Goal: Task Accomplishment & Management: Complete application form

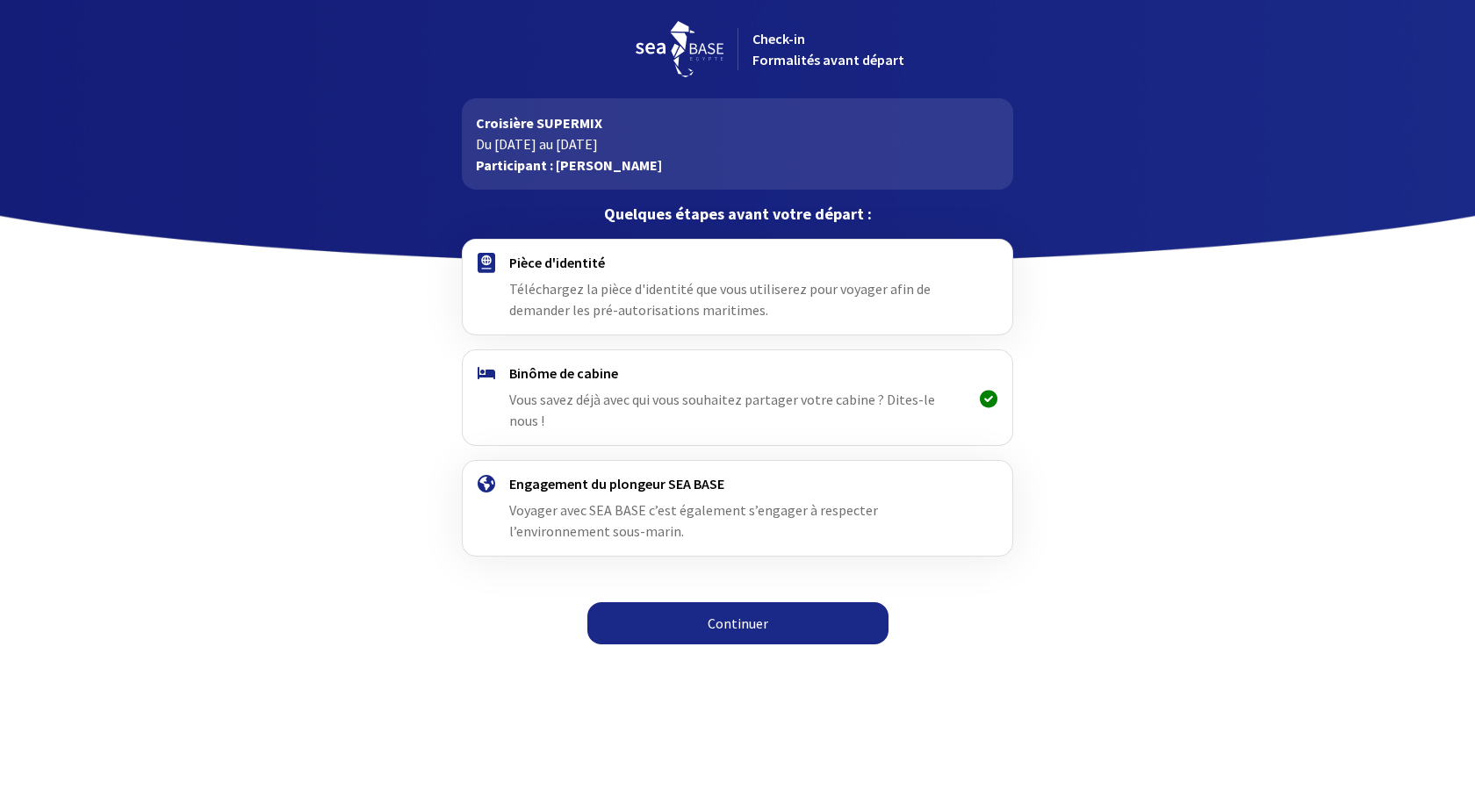
click at [705, 645] on link "Continuer" at bounding box center [738, 623] width 301 height 42
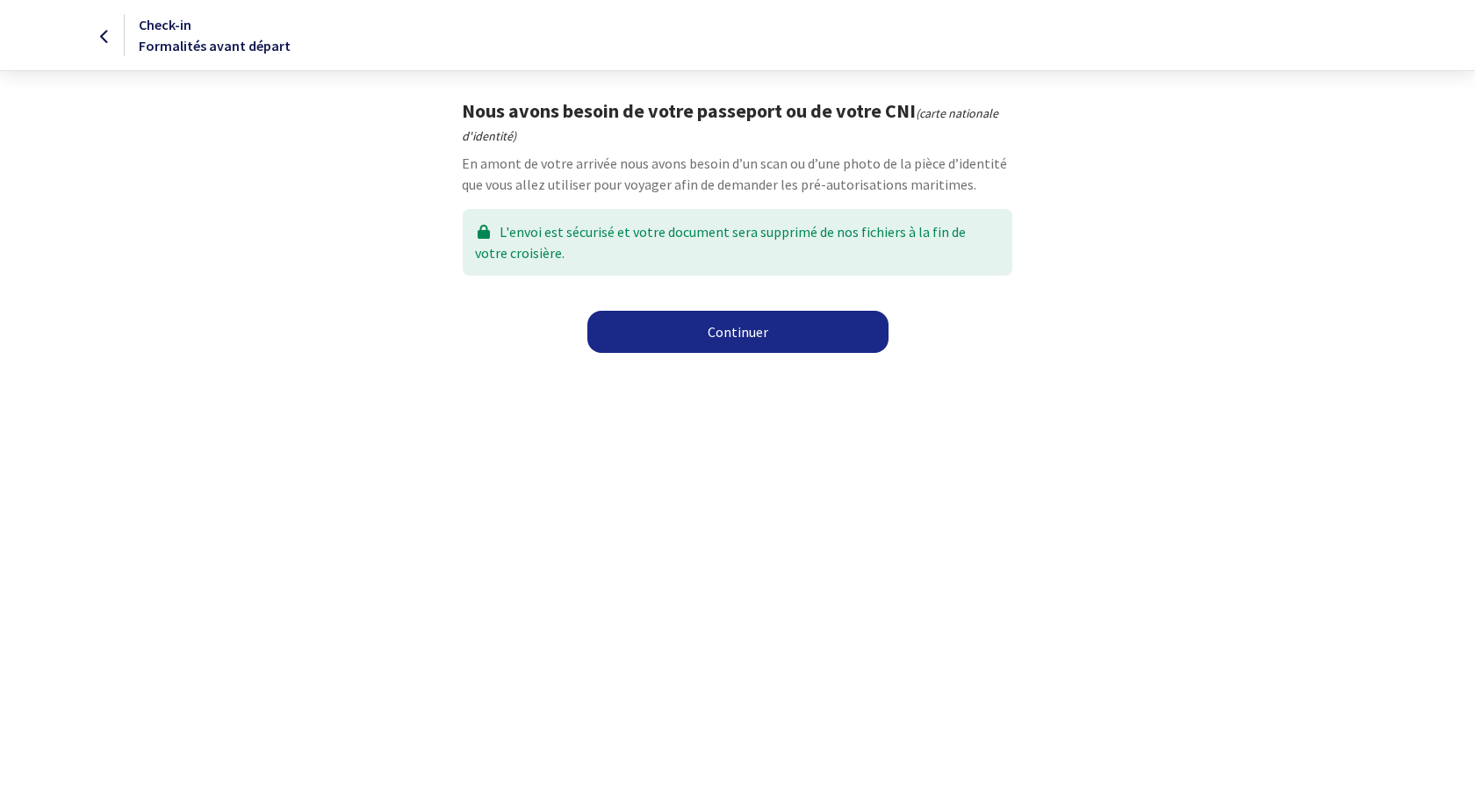
click at [664, 353] on link "Continuer" at bounding box center [738, 331] width 301 height 42
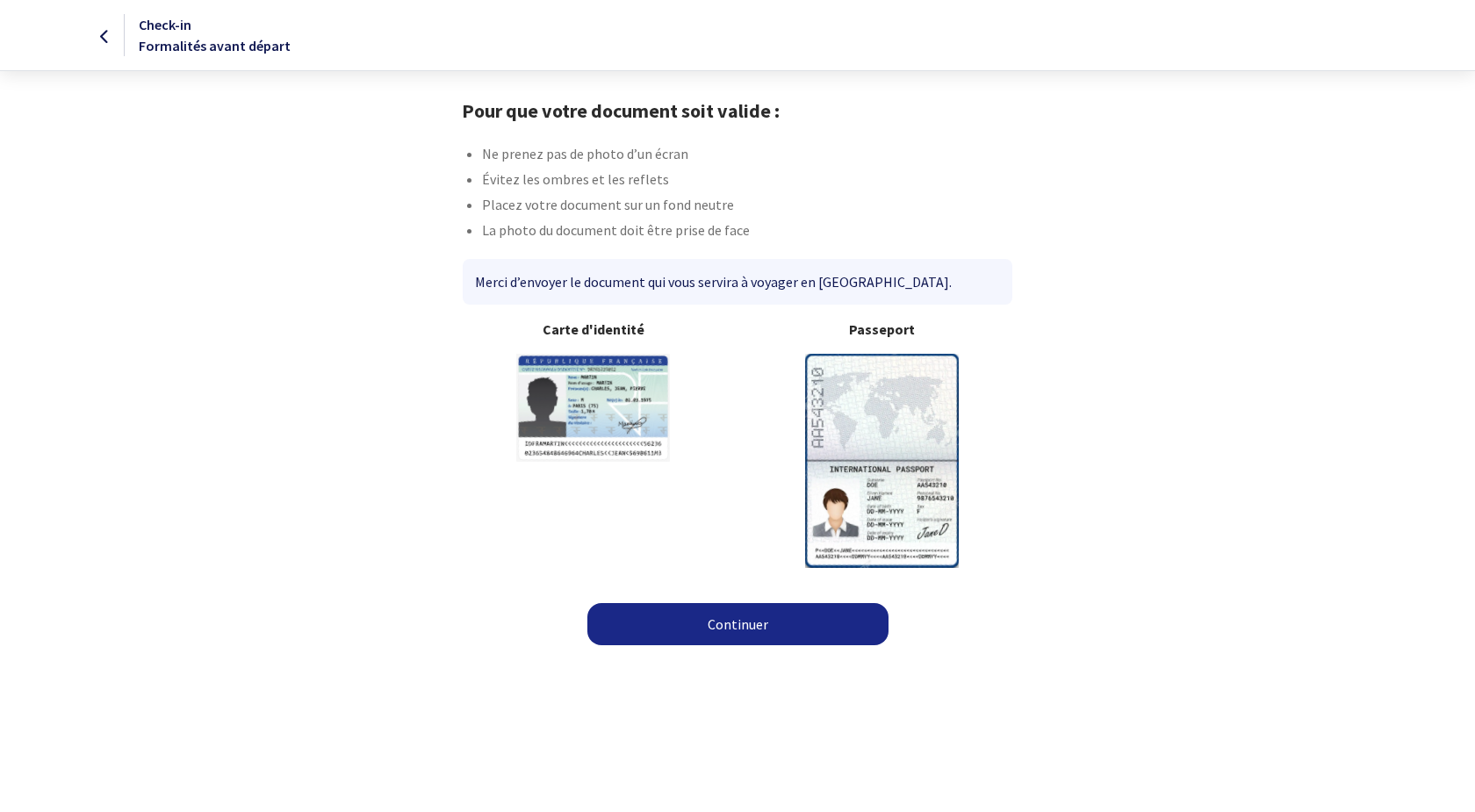
click at [873, 438] on img at bounding box center [882, 460] width 154 height 213
click at [909, 487] on img at bounding box center [882, 460] width 154 height 213
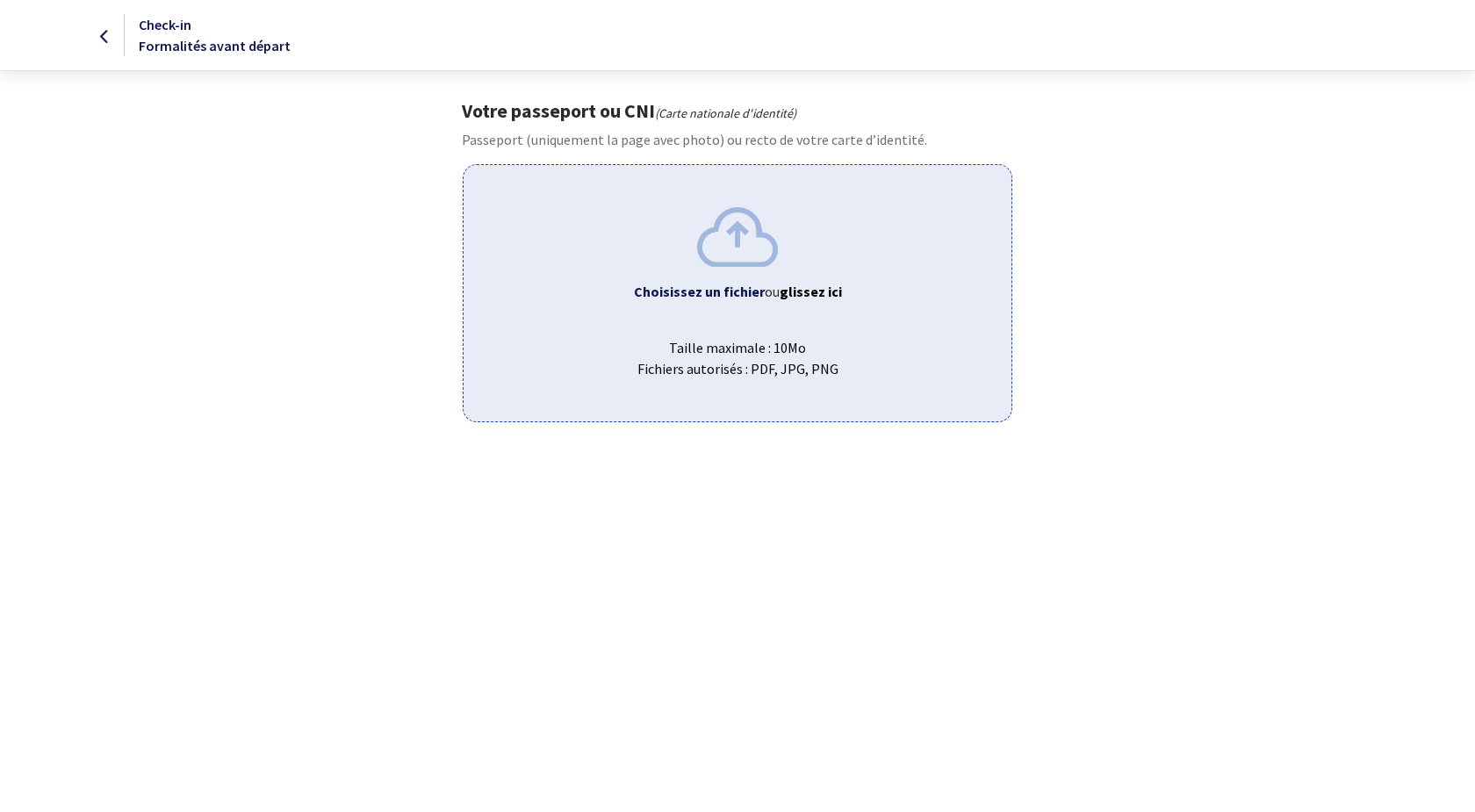
click at [744, 380] on span "Taille maximale : 10Mo Fichiers autorisés : PDF, JPG, PNG" at bounding box center [736, 351] width 519 height 56
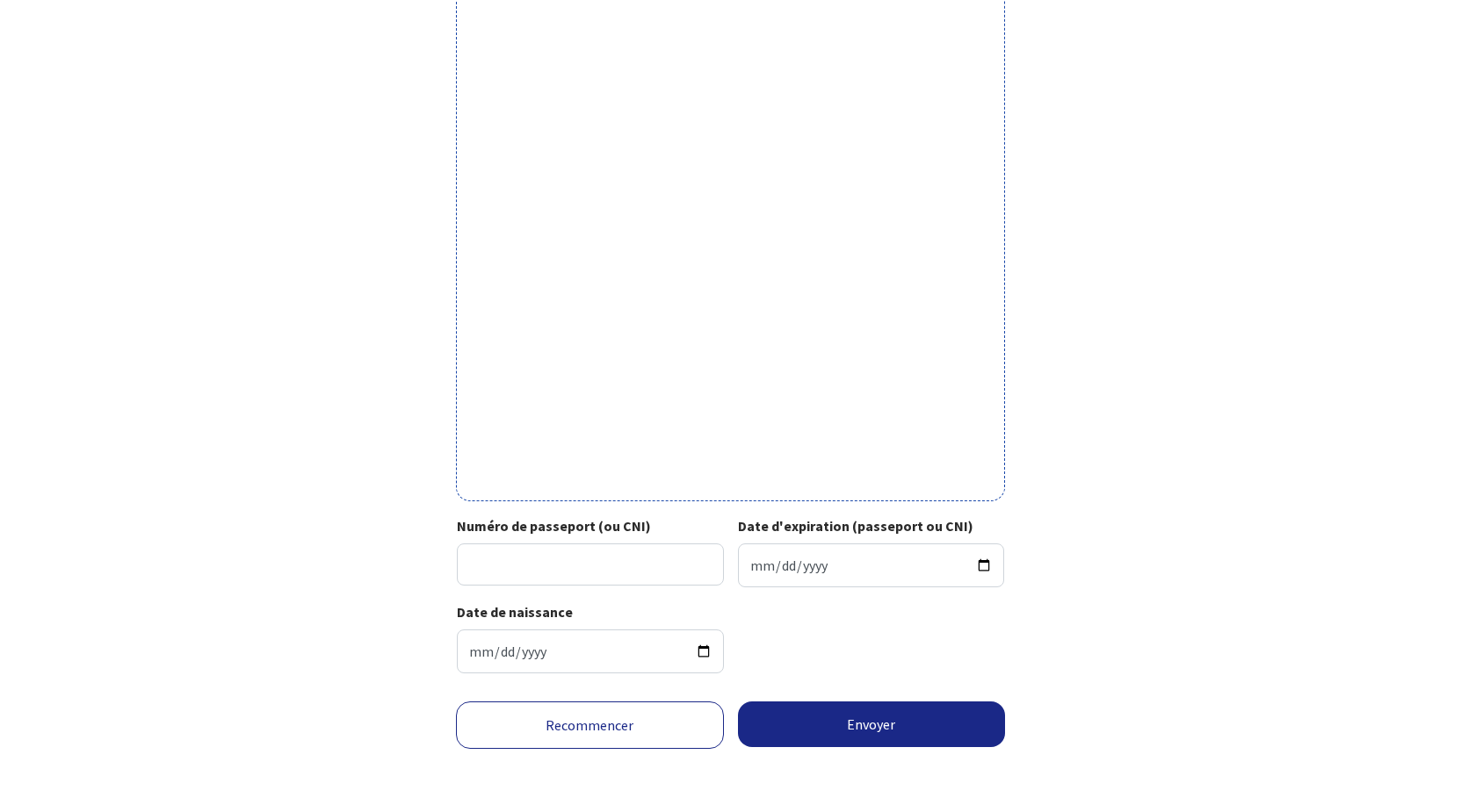
scroll to position [343, 0]
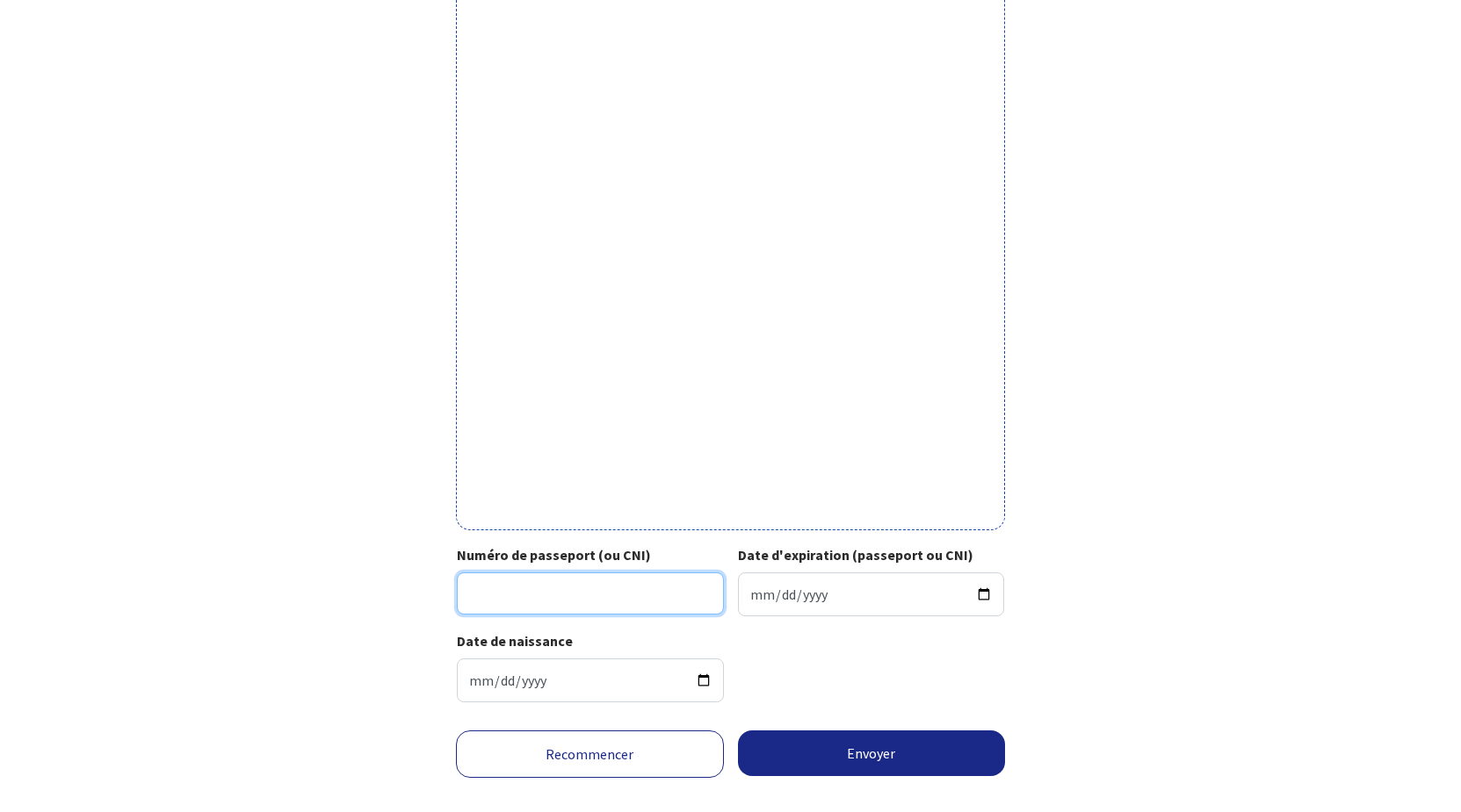
click at [508, 614] on input "Numéro de passeport (ou CNI)" at bounding box center [590, 593] width 267 height 42
type input "2ODE66261"
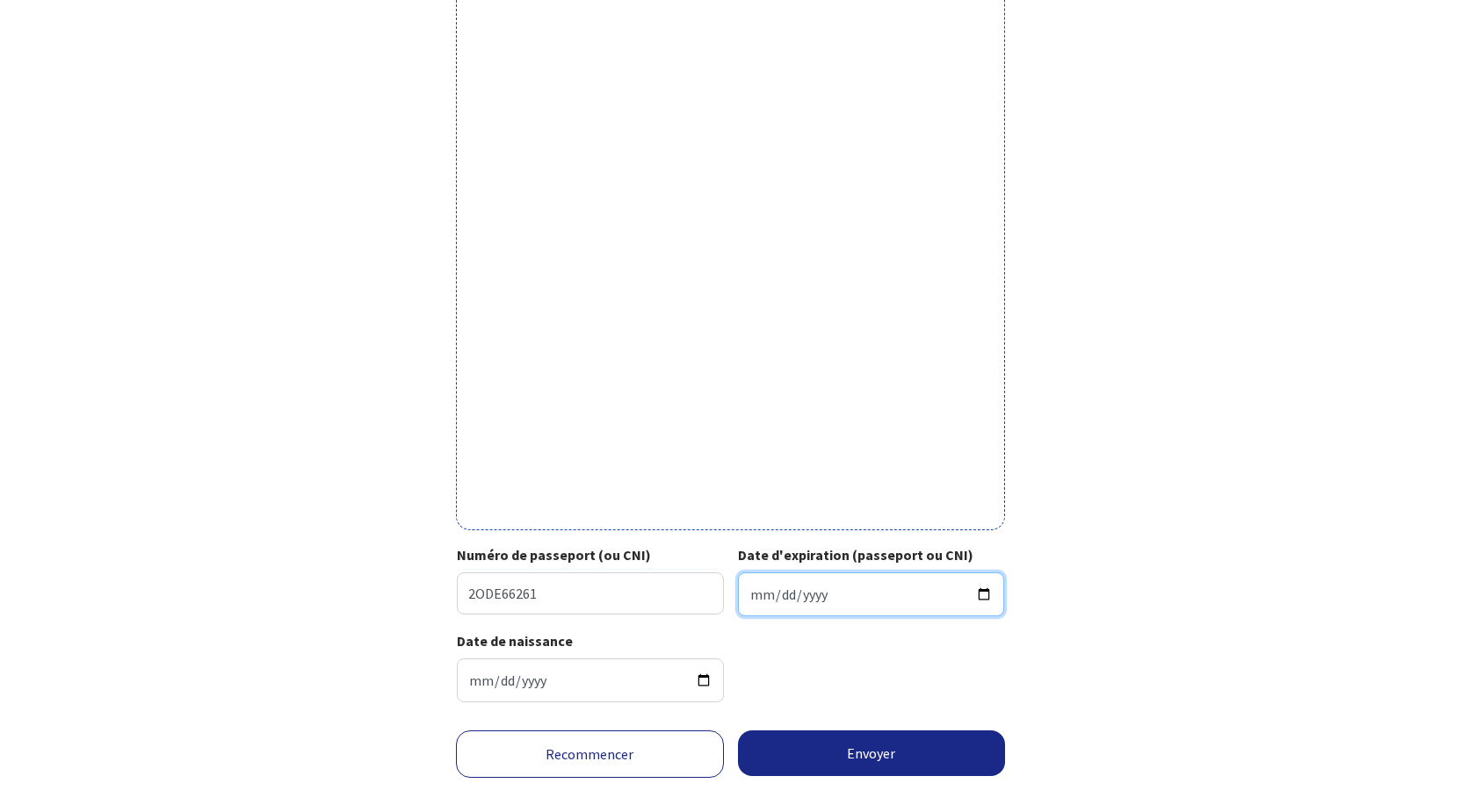
click at [753, 616] on input "Date d'expiration (passeport ou CNI)" at bounding box center [872, 594] width 267 height 44
click at [1091, 635] on div "Votre passeport ou CNI Passeport (uniquement la page avec photo) ou recto de vo…" at bounding box center [731, 235] width 993 height 961
click at [835, 616] on input "20230-08-04" at bounding box center [872, 594] width 267 height 44
click at [833, 616] on input "20230-08-04" at bounding box center [872, 594] width 267 height 44
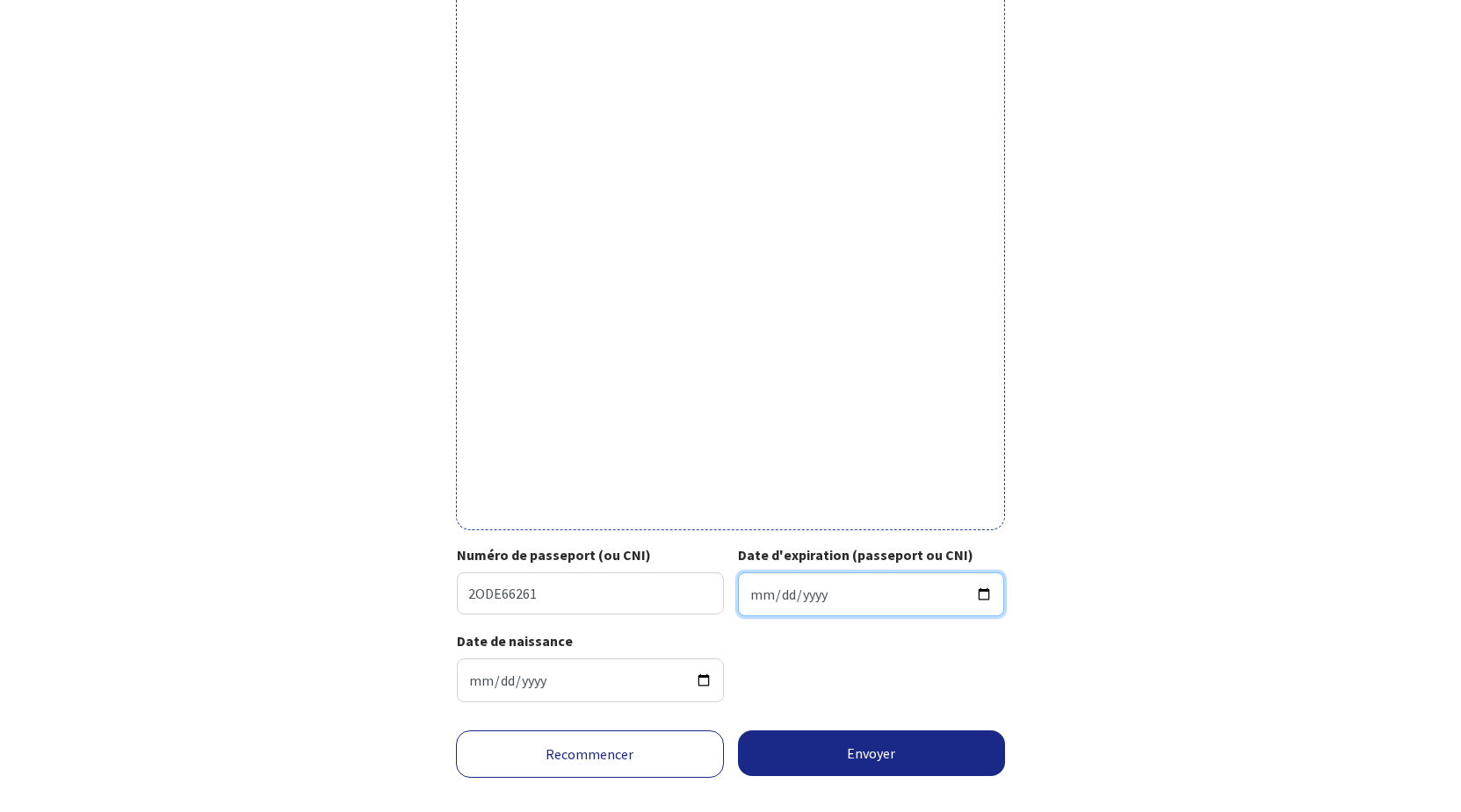
click at [830, 616] on input "20230-08-04" at bounding box center [872, 594] width 267 height 44
click at [829, 616] on input "20230-08-04" at bounding box center [872, 594] width 267 height 44
click at [881, 616] on input "20230-08-04" at bounding box center [872, 594] width 267 height 44
click at [872, 616] on input "20230-08-04" at bounding box center [872, 594] width 267 height 44
click at [846, 616] on input "20230-08-04" at bounding box center [872, 594] width 267 height 44
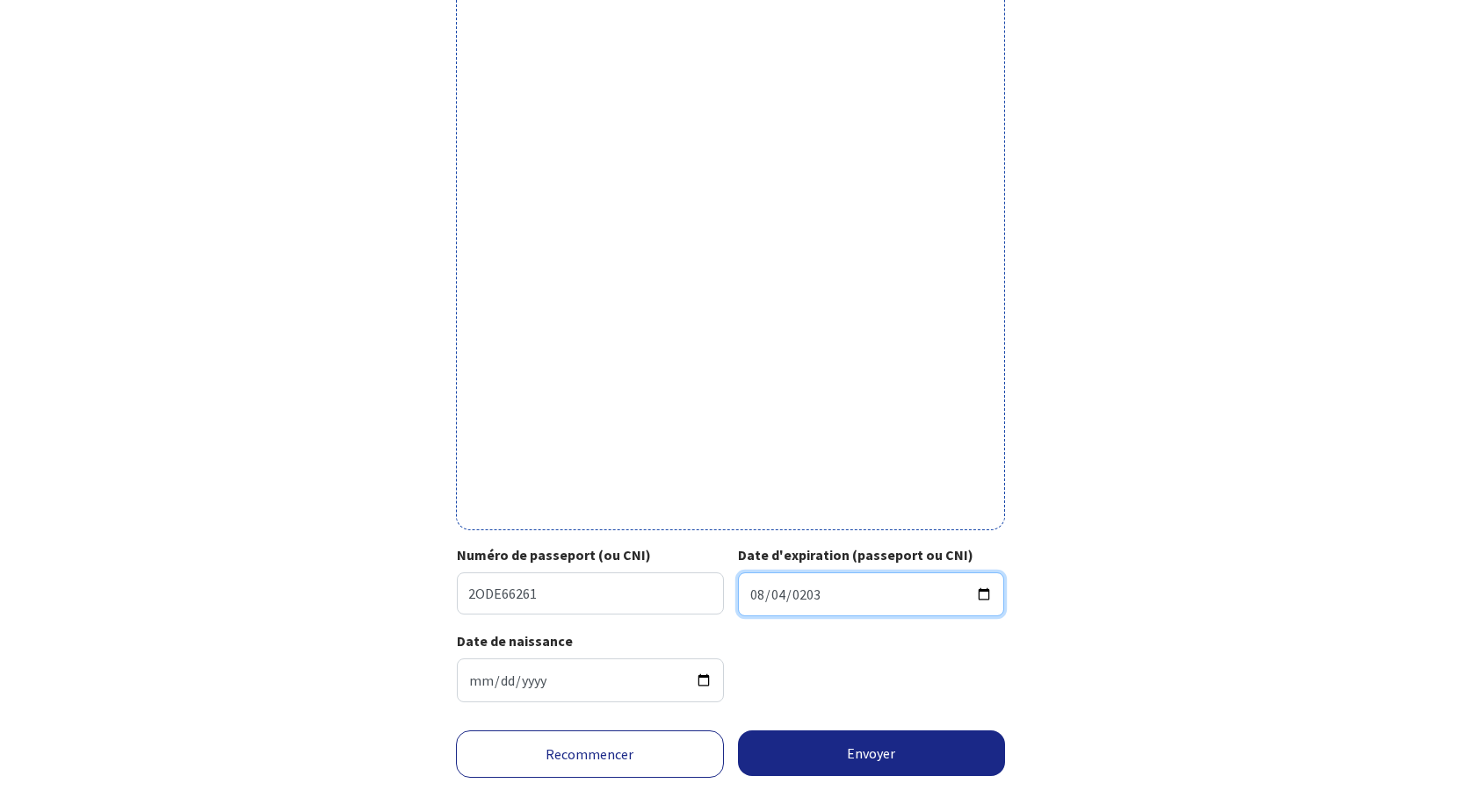
type input "2030-08-04"
click at [1289, 668] on form "Votre passeport ou CNI Passeport (uniquement la page avec photo) ou recto de vo…" at bounding box center [730, 298] width 1461 height 1085
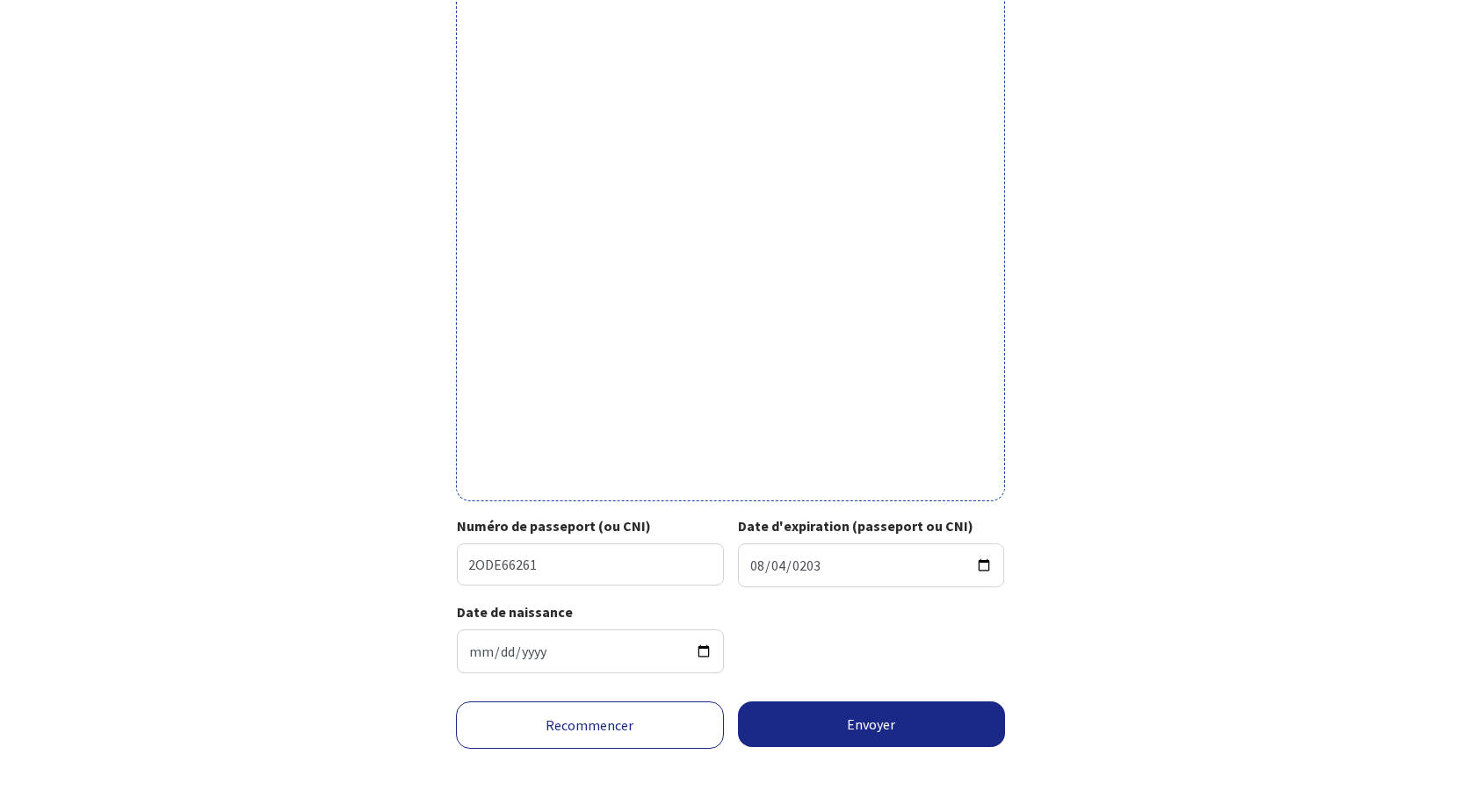
scroll to position [454, 0]
click at [489, 543] on input "2ODE66261" at bounding box center [590, 564] width 267 height 42
type input "20DE66261"
click at [923, 715] on button "Envoyer" at bounding box center [872, 723] width 268 height 46
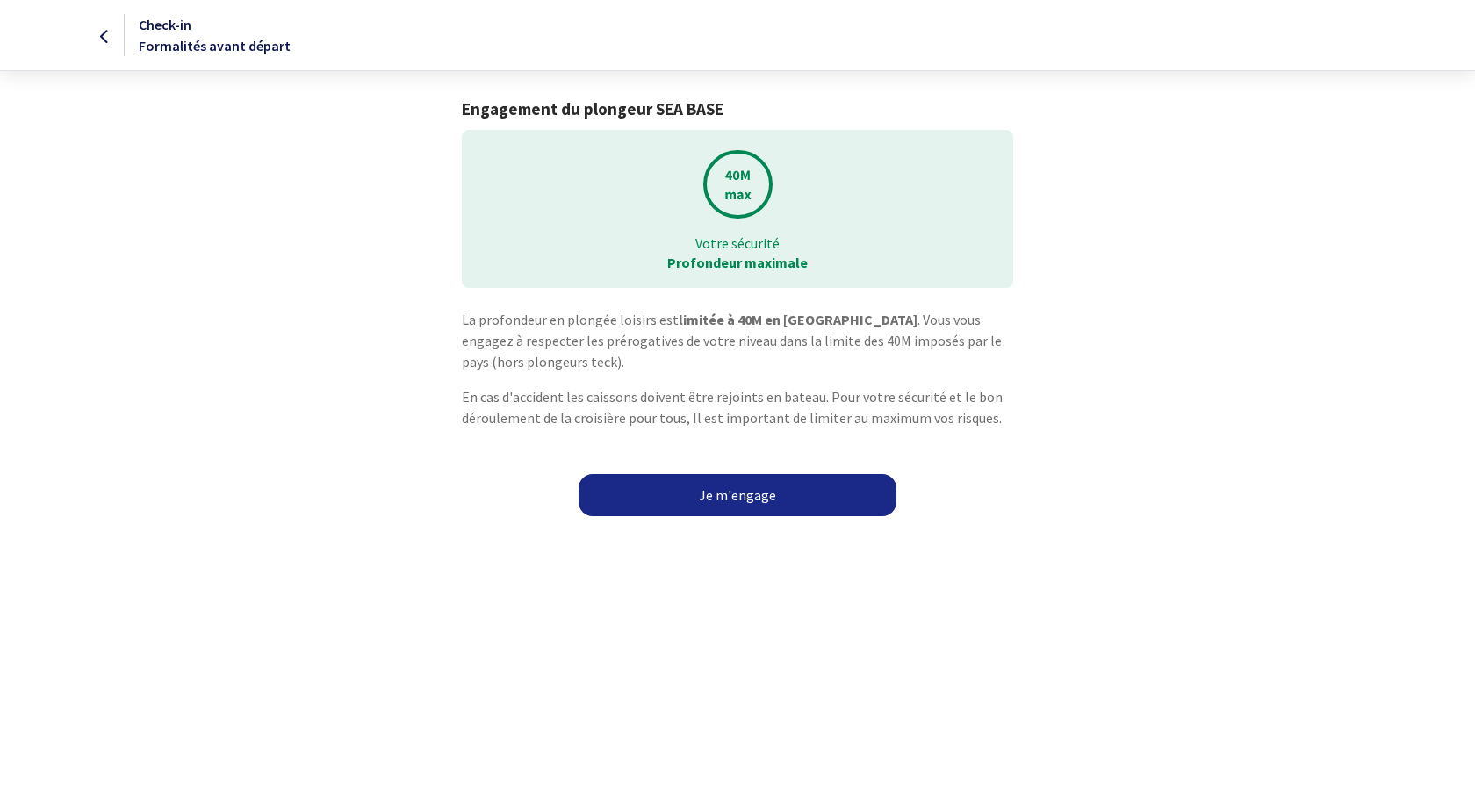
click at [743, 517] on link "Je m'engage" at bounding box center [737, 494] width 318 height 42
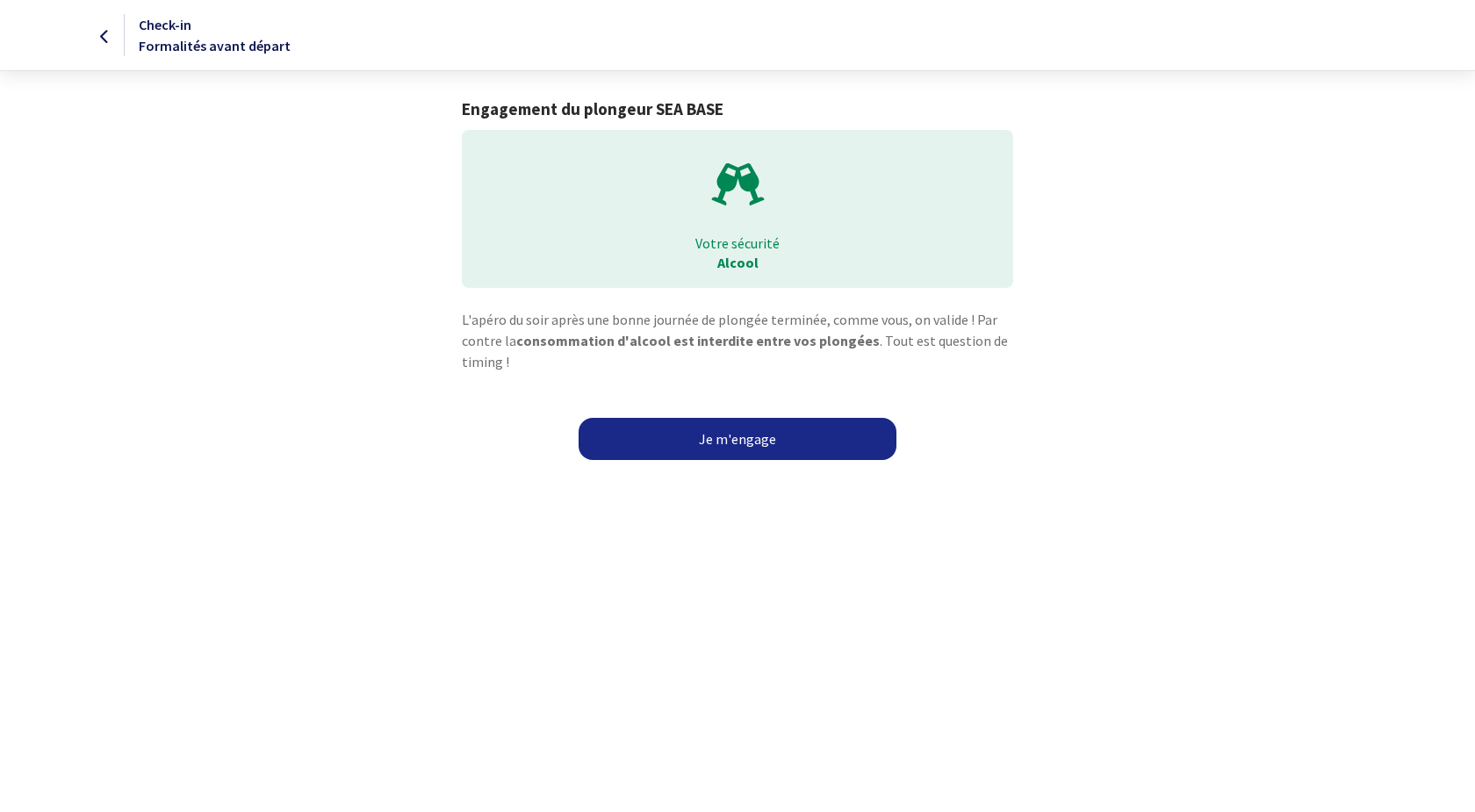
click at [698, 460] on link "Je m'engage" at bounding box center [737, 439] width 318 height 42
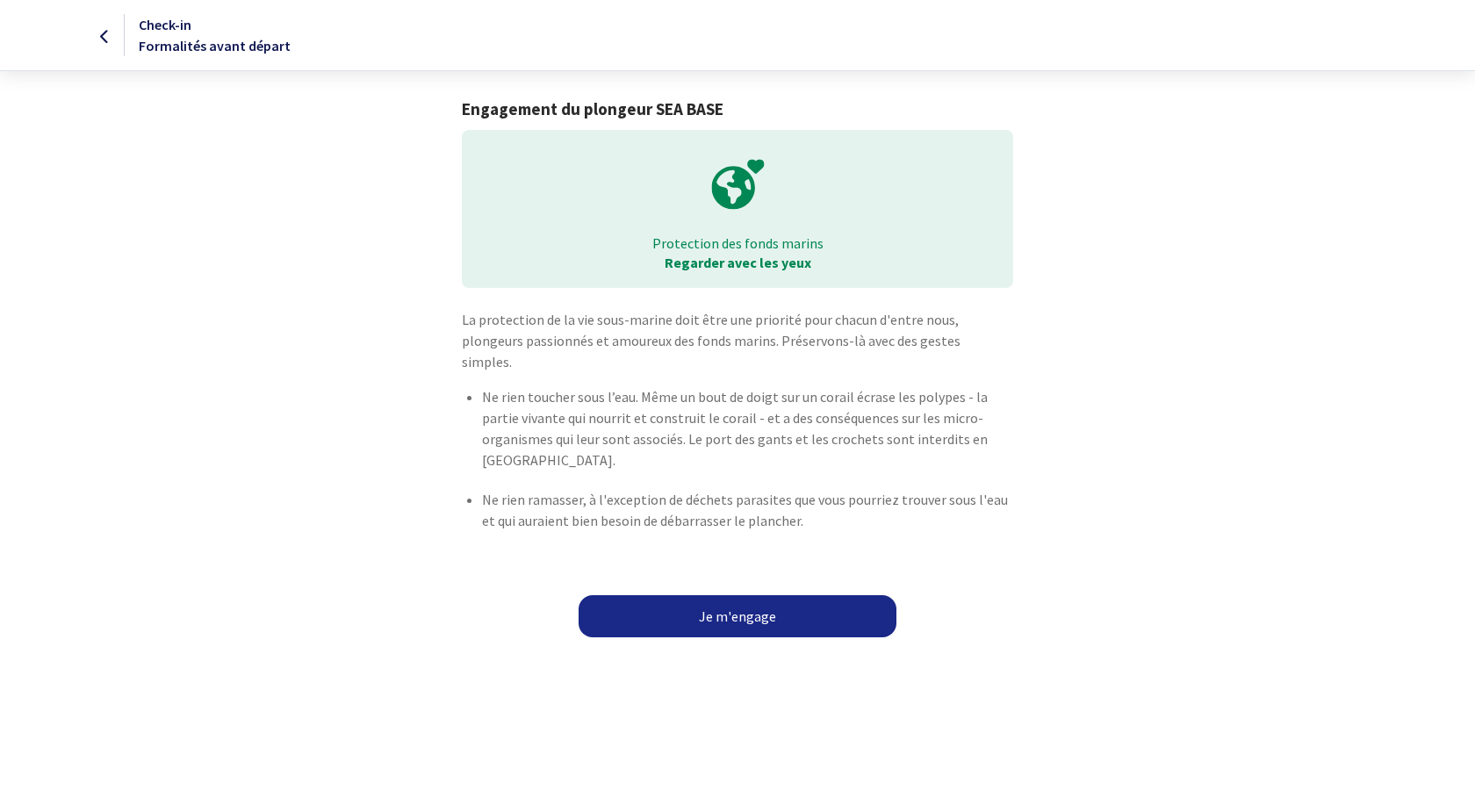
click at [750, 637] on link "Je m'engage" at bounding box center [737, 616] width 318 height 42
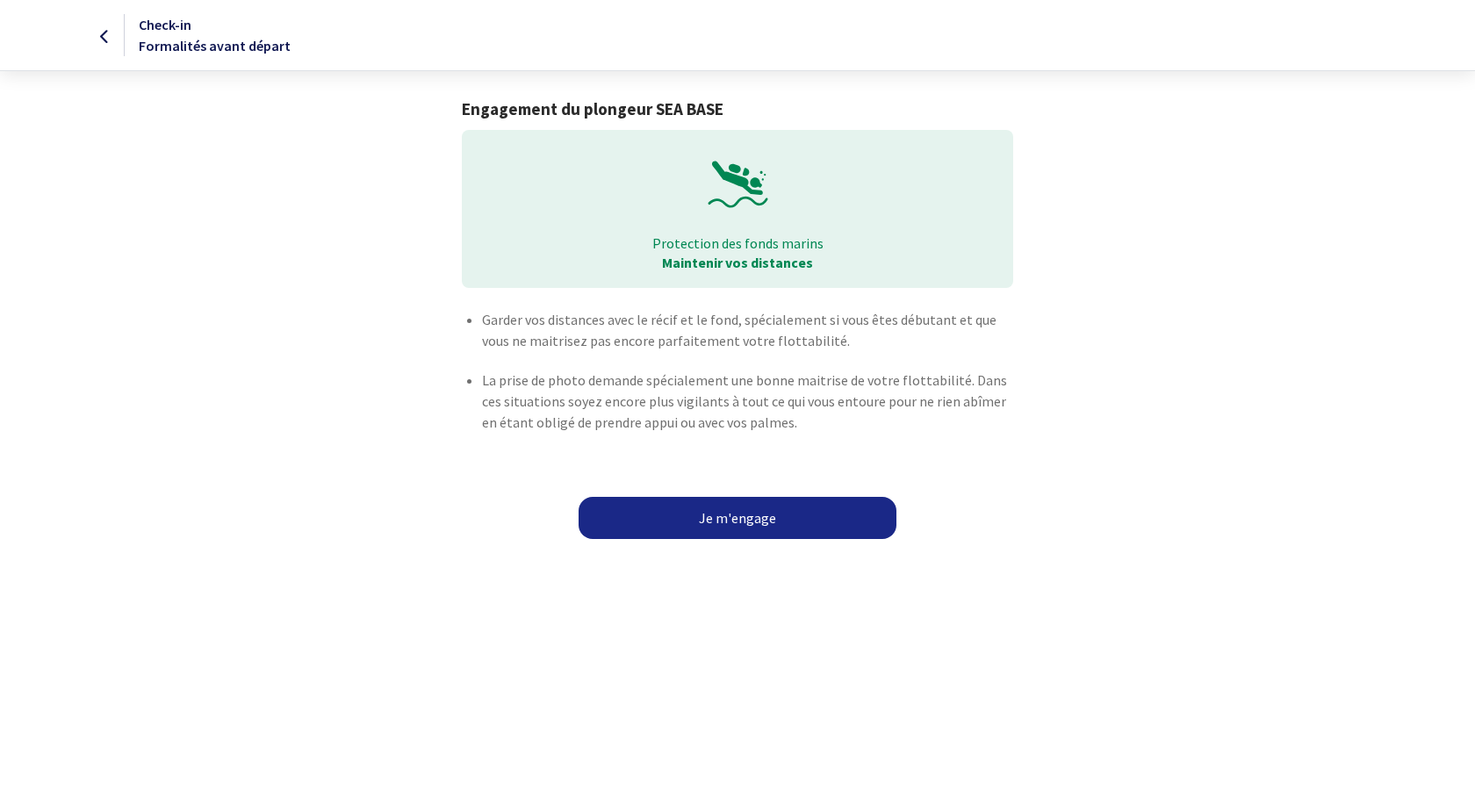
click at [743, 539] on link "Je m'engage" at bounding box center [737, 517] width 318 height 42
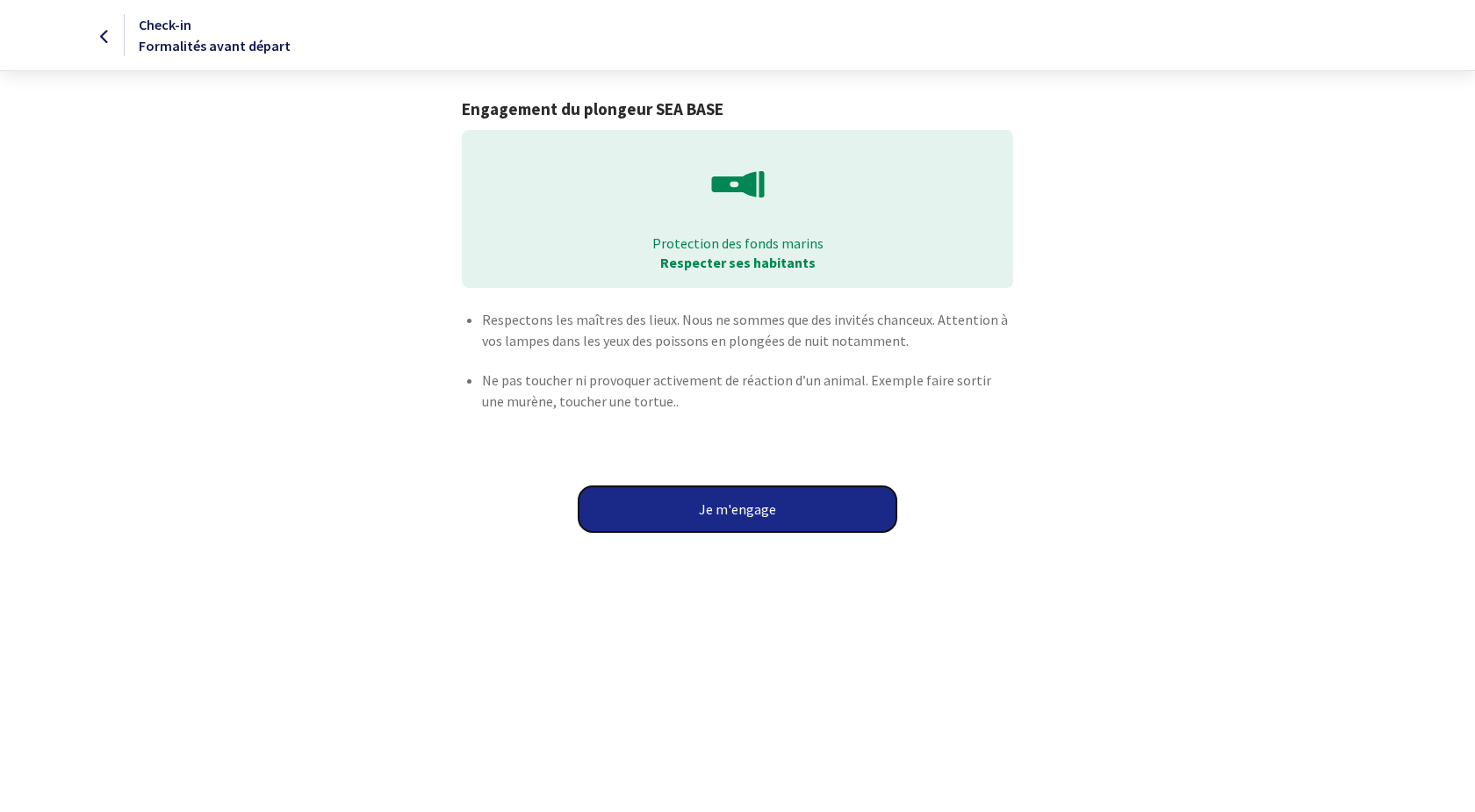
click at [743, 532] on button "Je m'engage" at bounding box center [737, 509] width 318 height 46
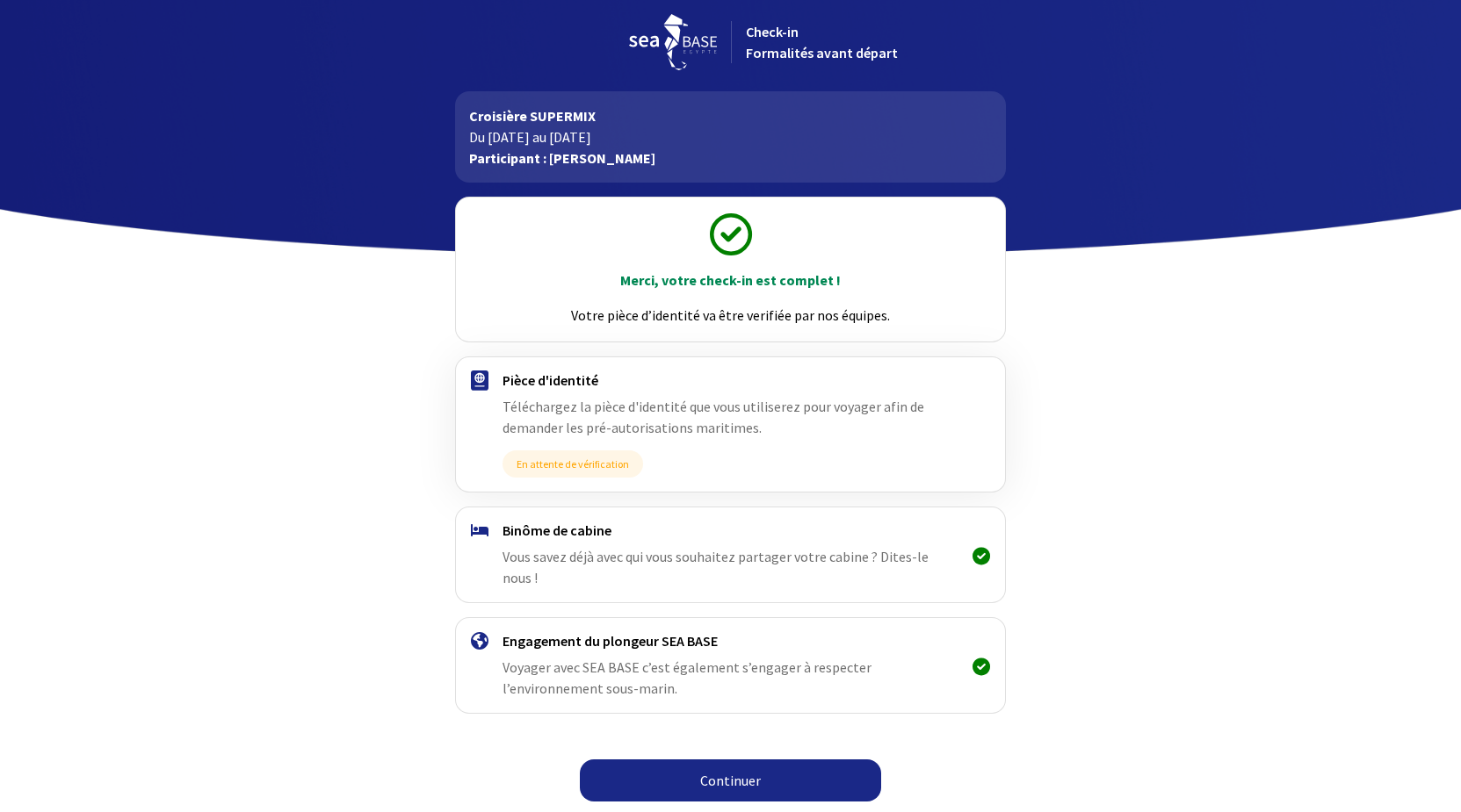
scroll to position [132, 0]
click at [972, 556] on icon at bounding box center [981, 556] width 18 height 1
click at [674, 777] on link "Continuer" at bounding box center [730, 780] width 301 height 42
click at [687, 778] on link "Continuer" at bounding box center [730, 780] width 301 height 42
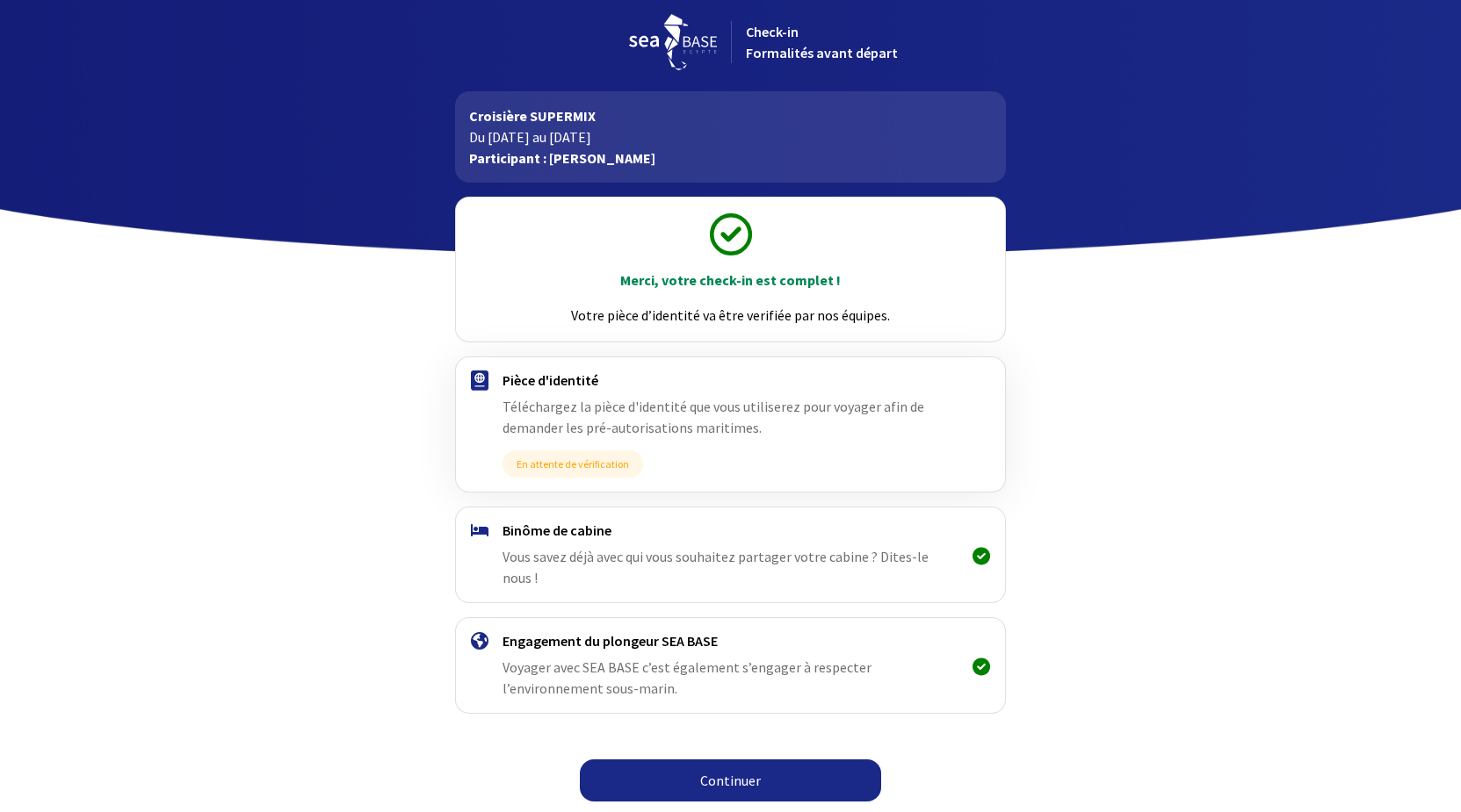
scroll to position [132, 0]
click at [721, 776] on link "Continuer" at bounding box center [730, 780] width 301 height 42
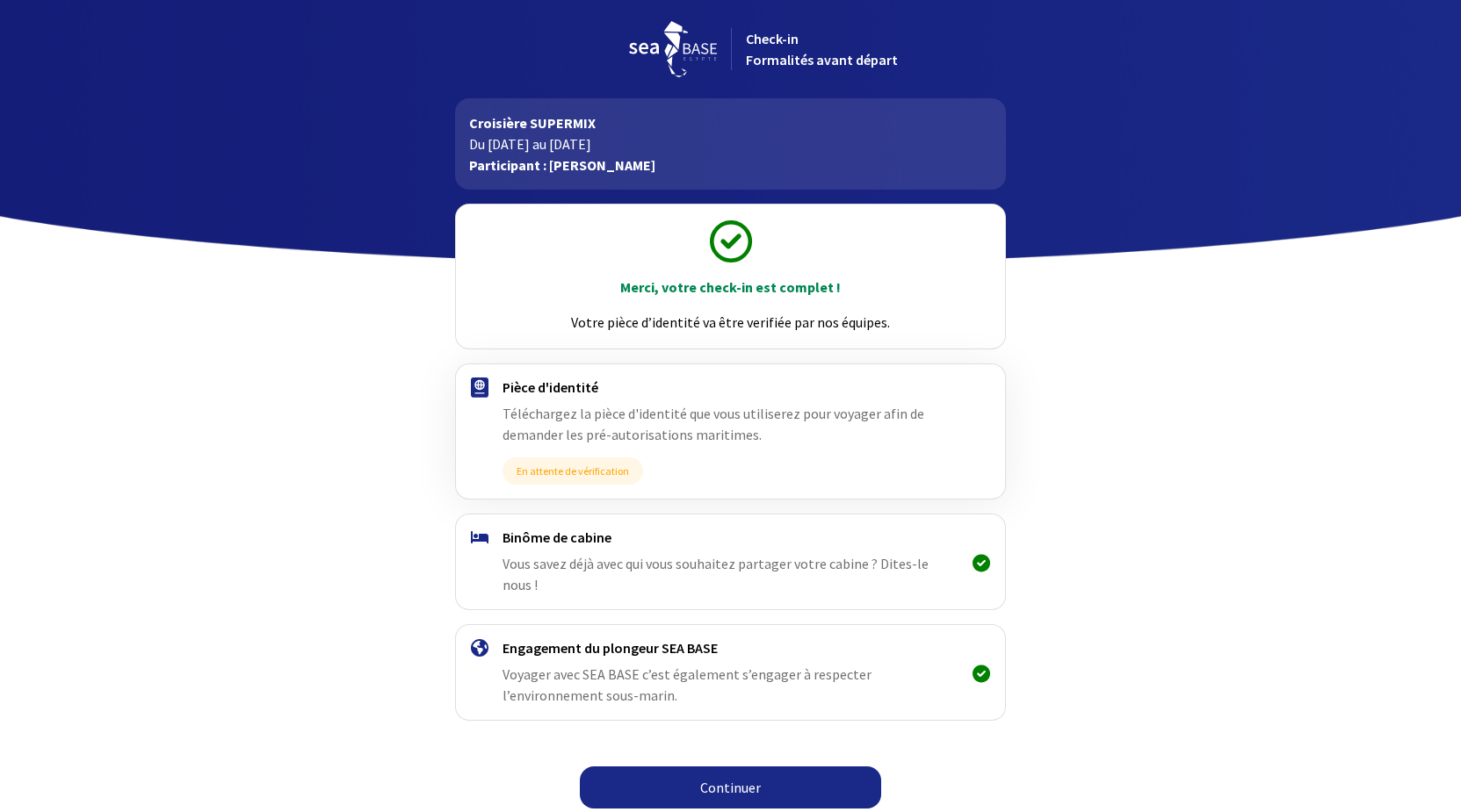
scroll to position [132, 0]
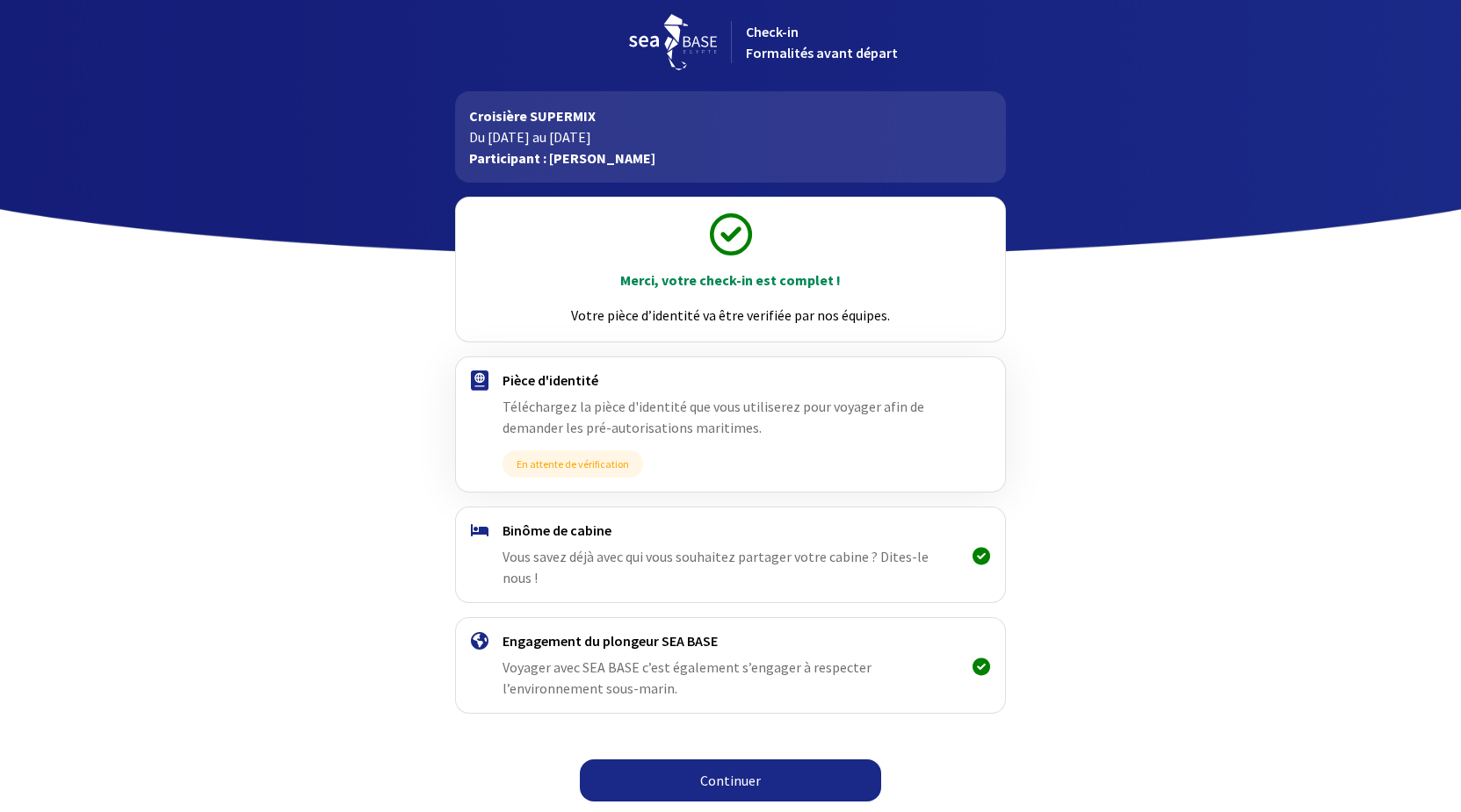
click at [722, 779] on link "Continuer" at bounding box center [730, 780] width 301 height 42
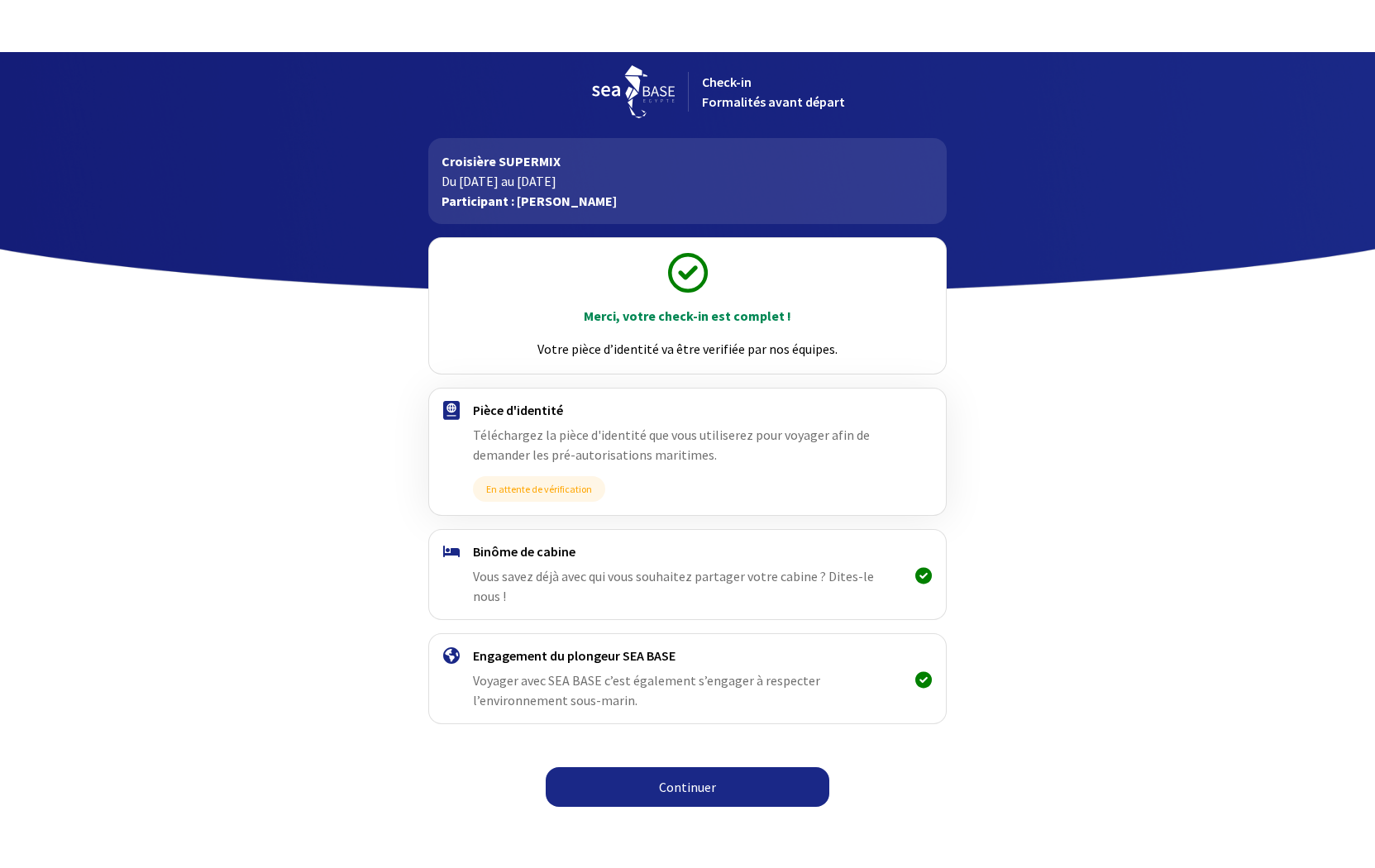
scroll to position [21, 0]
